Goal: Task Accomplishment & Management: Manage account settings

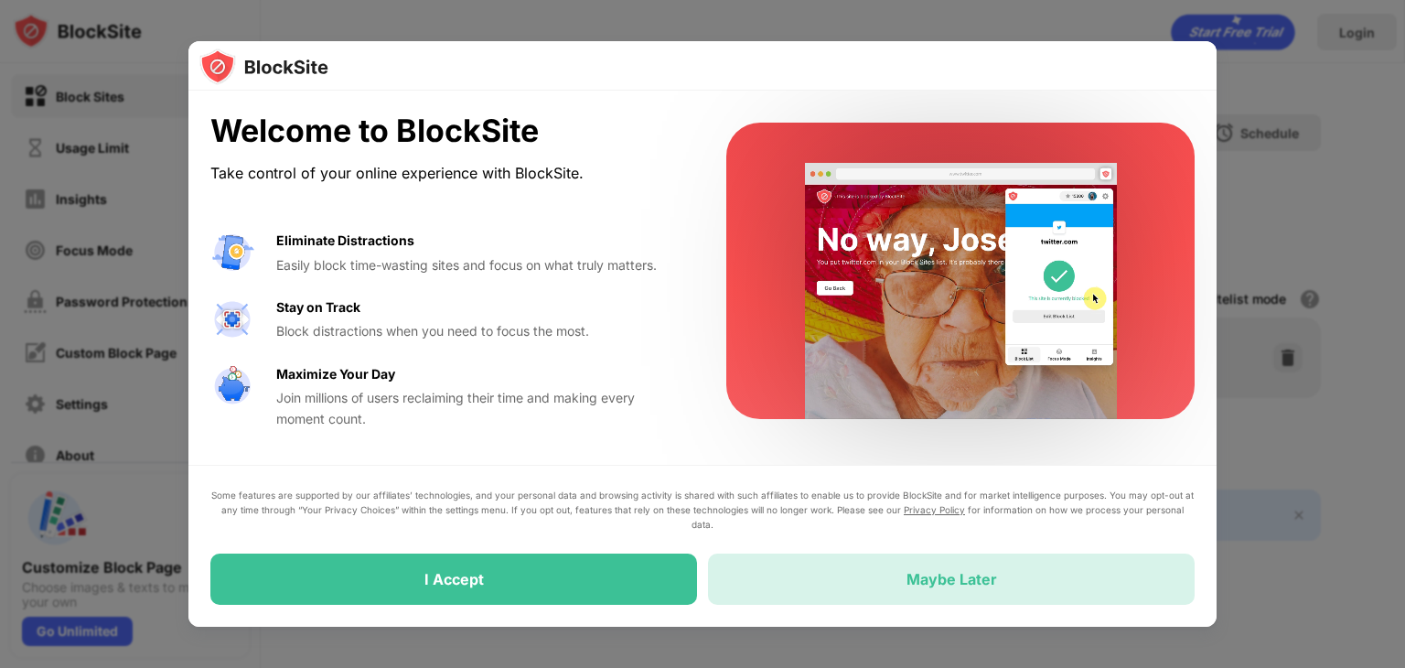
click at [1038, 591] on div "Maybe Later" at bounding box center [951, 578] width 487 height 51
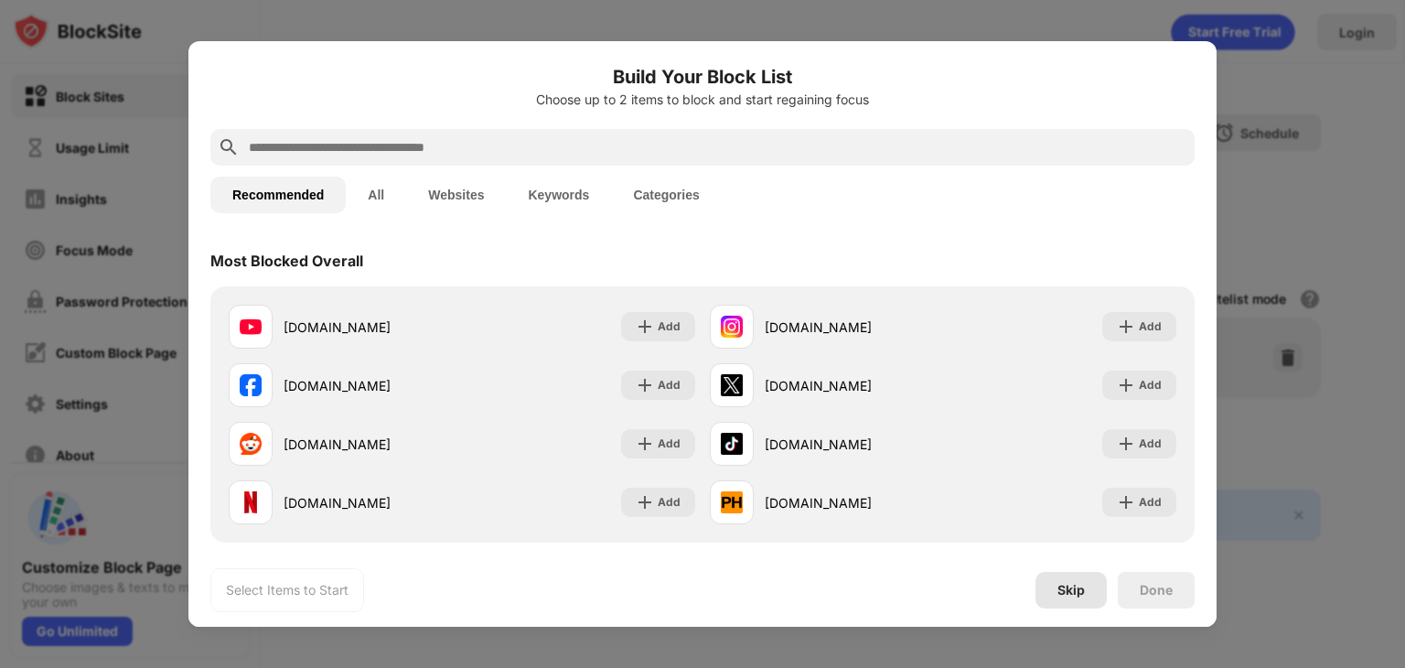
click at [1084, 583] on div "Skip" at bounding box center [1071, 590] width 27 height 15
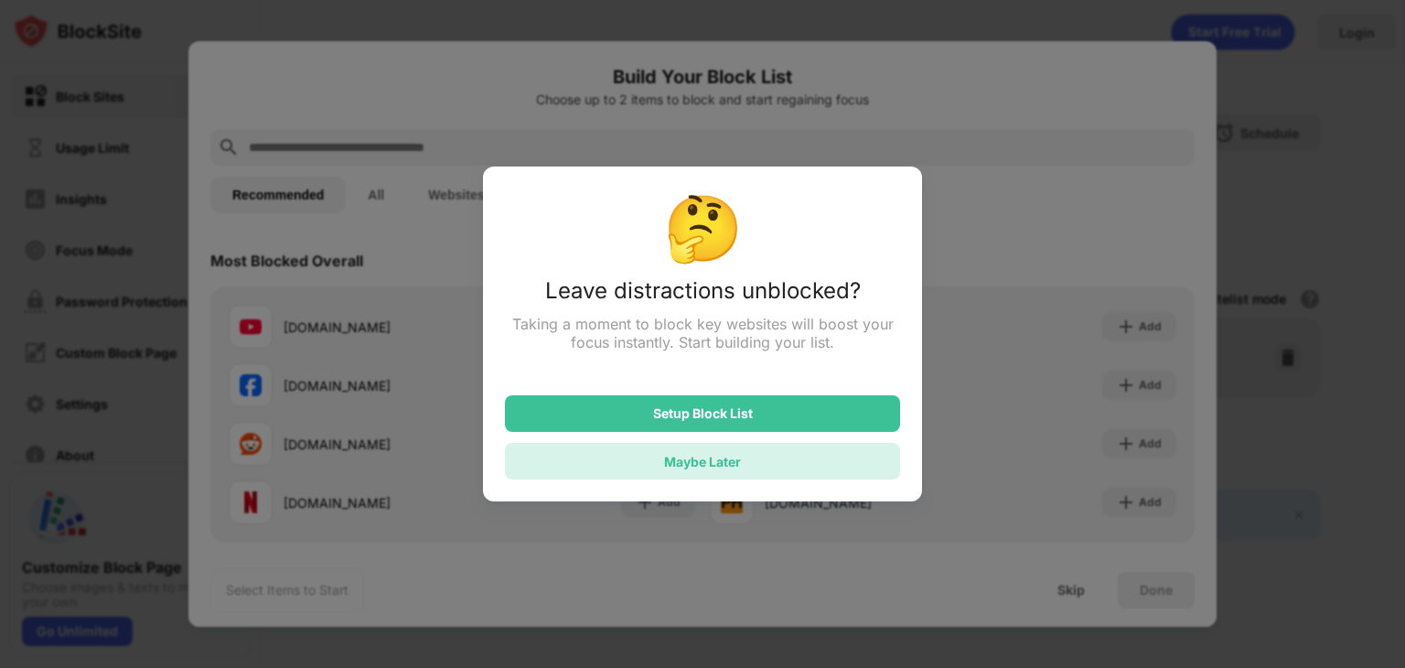
click at [661, 464] on div "Maybe Later" at bounding box center [702, 461] width 395 height 37
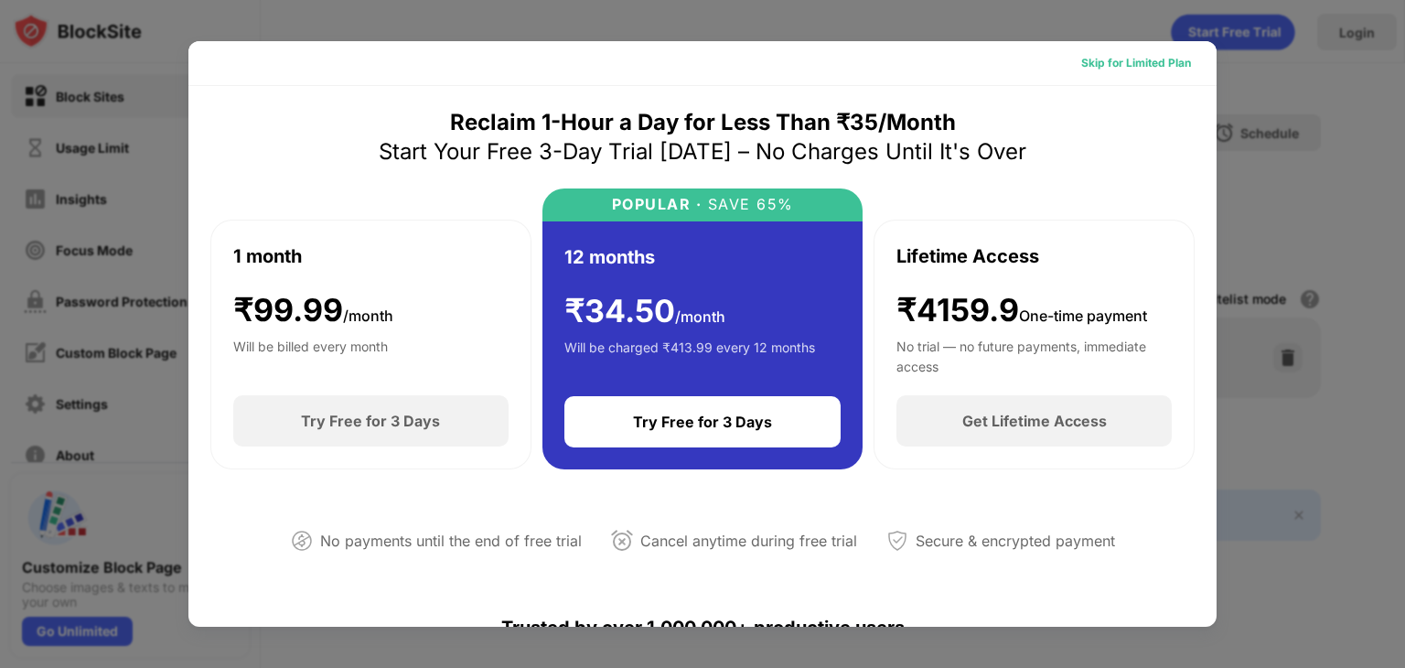
click at [1109, 59] on div "Skip for Limited Plan" at bounding box center [1136, 63] width 110 height 18
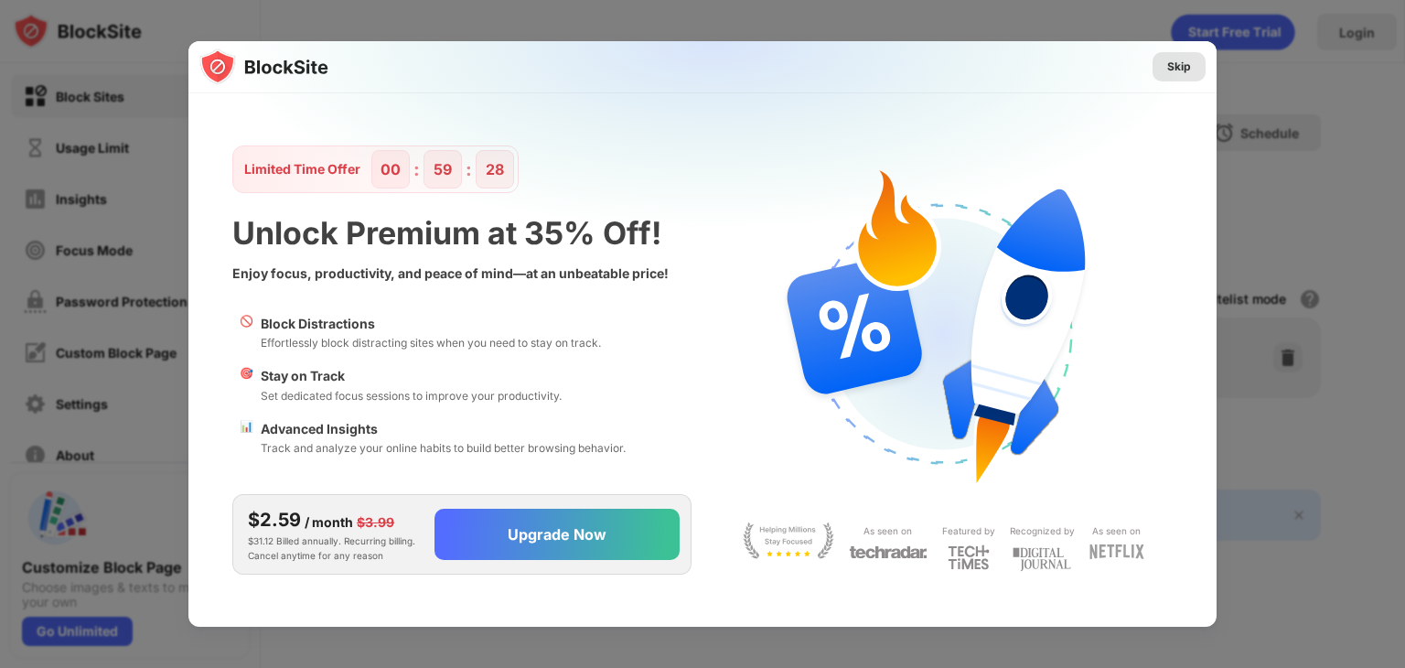
click at [1179, 70] on div "Skip" at bounding box center [1179, 67] width 24 height 18
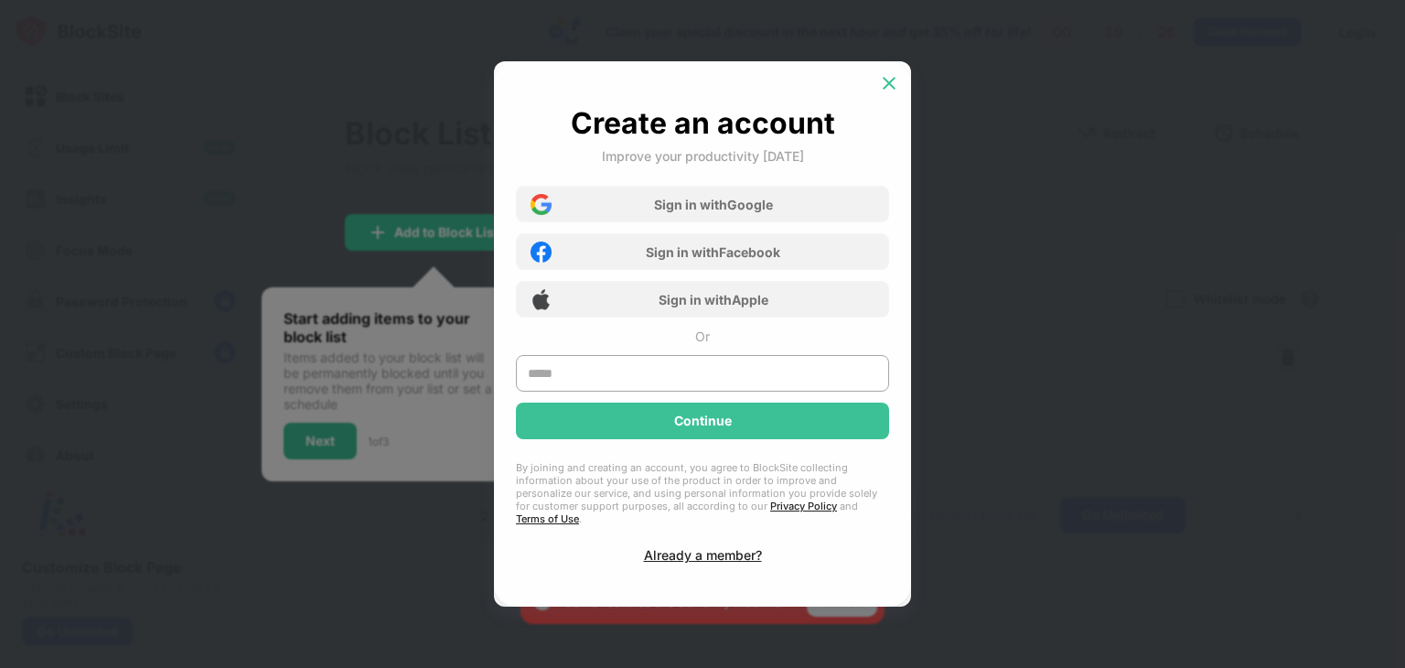
click at [891, 81] on div at bounding box center [889, 83] width 29 height 29
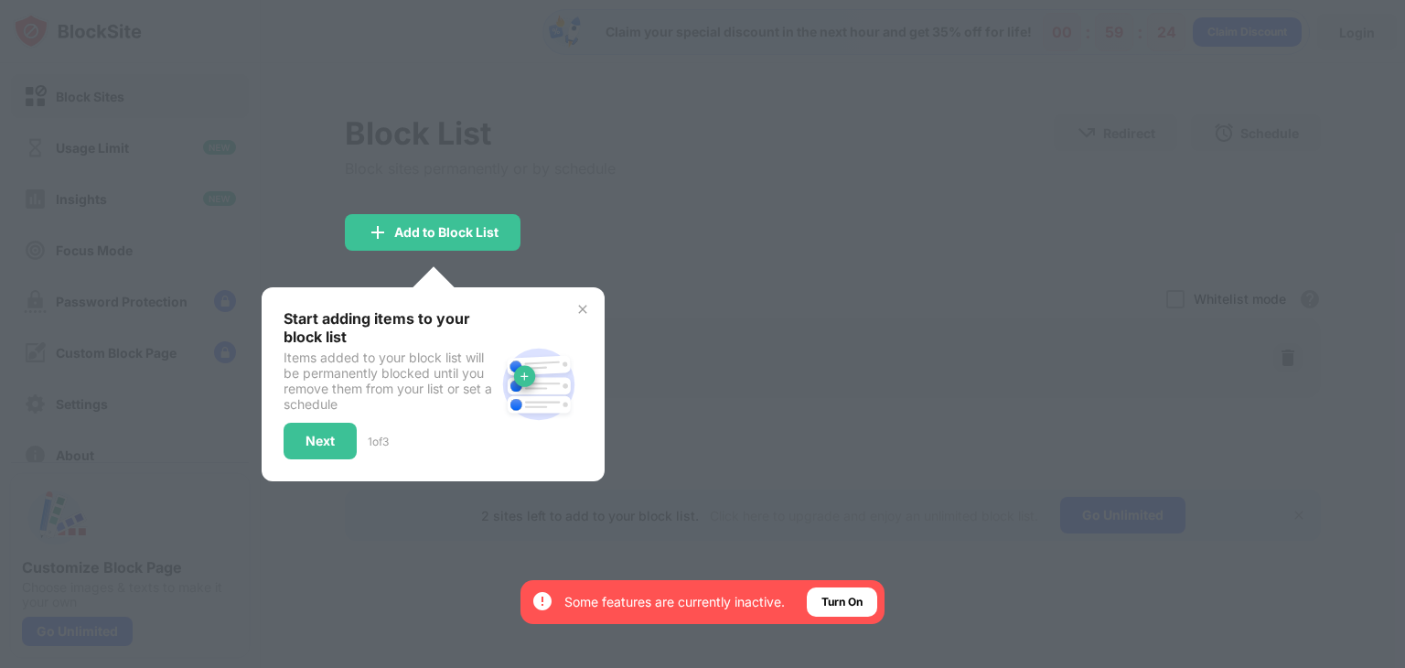
click at [581, 302] on img at bounding box center [582, 309] width 15 height 15
